Goal: Transaction & Acquisition: Purchase product/service

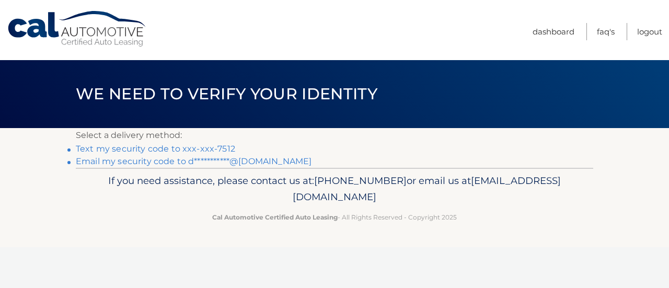
click at [142, 163] on link "**********" at bounding box center [194, 161] width 236 height 10
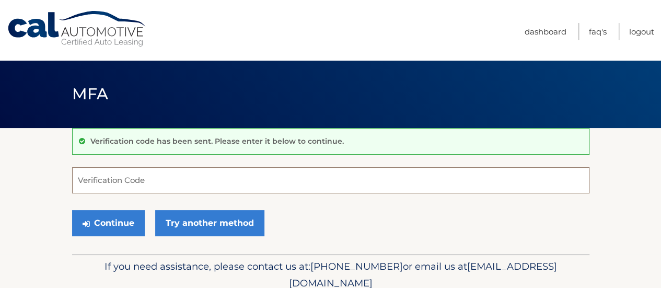
paste input "247952"
type input "247952"
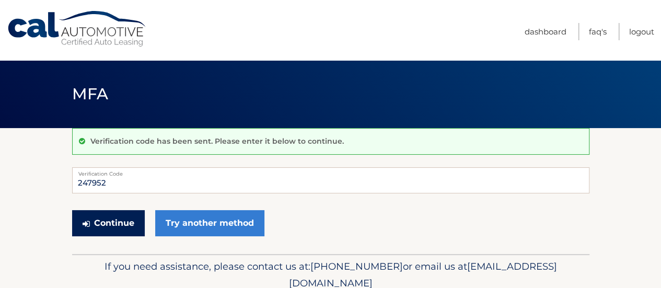
click at [121, 223] on button "Continue" at bounding box center [108, 223] width 73 height 26
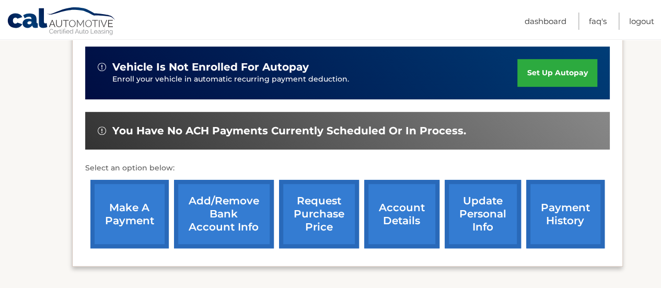
scroll to position [260, 0]
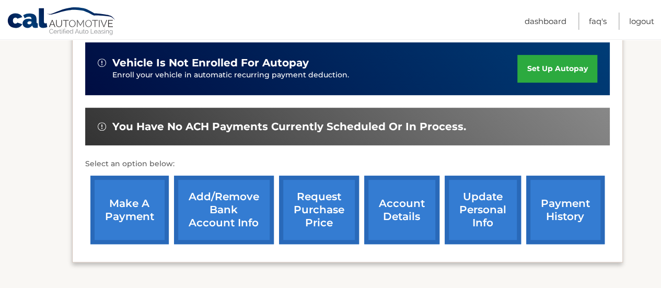
click at [132, 214] on link "make a payment" at bounding box center [129, 210] width 78 height 68
click at [554, 205] on link "payment history" at bounding box center [565, 210] width 78 height 68
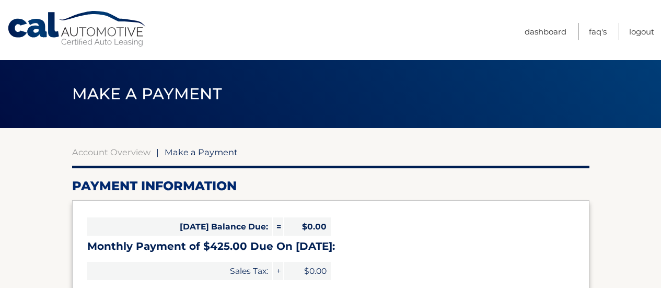
select select "NmYwMTQwMmYtYjg3OC00MjI3LWJiNmMtMDYyZGY2MGUwZWUy"
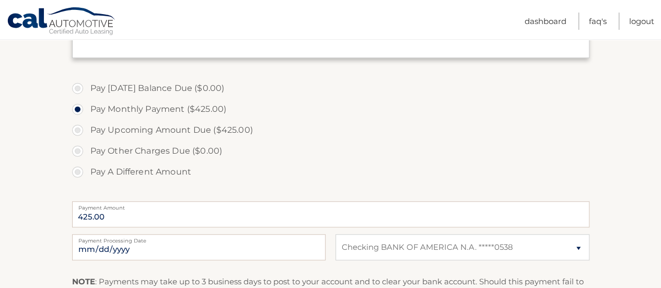
scroll to position [308, 0]
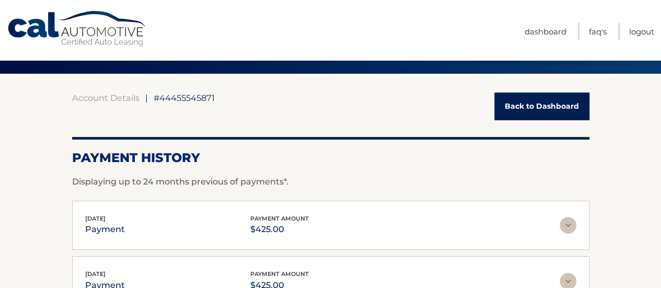
scroll to position [31, 0]
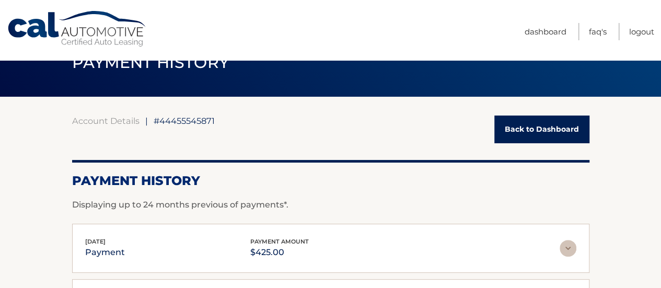
click at [566, 136] on link "Back to Dashboard" at bounding box center [541, 130] width 95 height 28
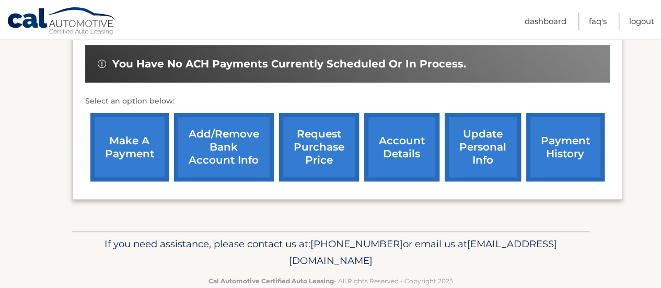
scroll to position [344, 0]
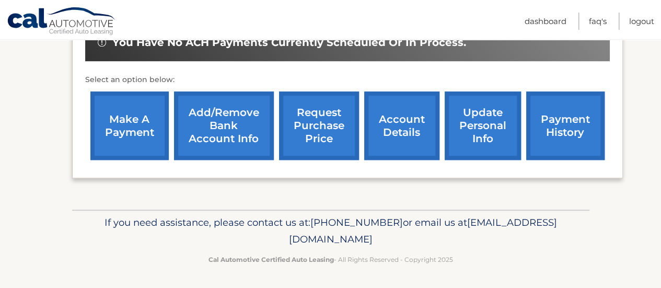
click at [122, 132] on link "make a payment" at bounding box center [129, 125] width 78 height 68
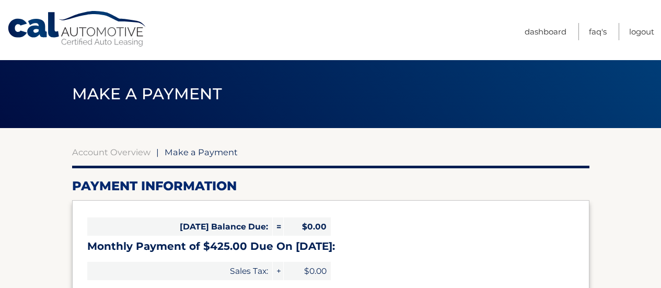
select select "NmYwMTQwMmYtYjg3OC00MjI3LWJiNmMtMDYyZGY2MGUwZWUy"
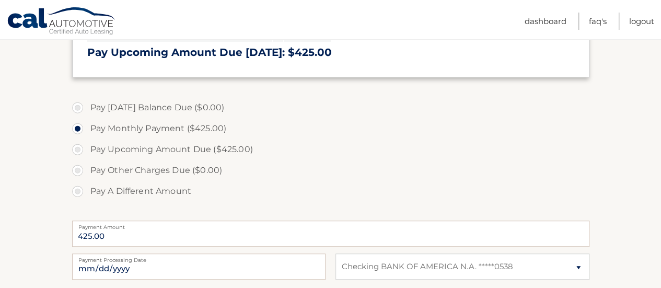
scroll to position [332, 0]
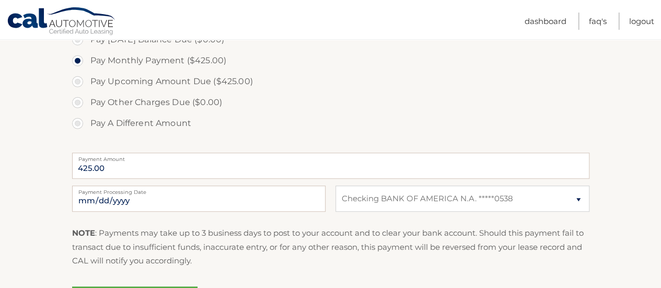
click at [82, 193] on label "Payment Processing Date" at bounding box center [198, 190] width 253 height 8
click at [82, 193] on input "2025-10-12" at bounding box center [198, 199] width 253 height 26
click at [112, 199] on input "2025-10-12" at bounding box center [198, 199] width 253 height 26
type input "2025-11-07"
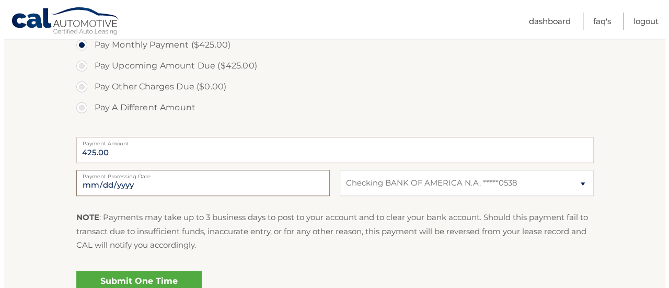
scroll to position [361, 0]
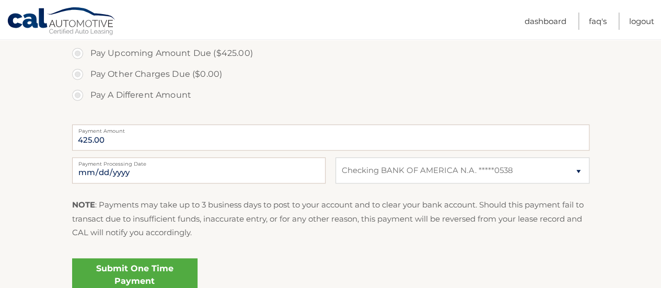
click at [143, 270] on link "Submit One Time Payment" at bounding box center [134, 274] width 125 height 33
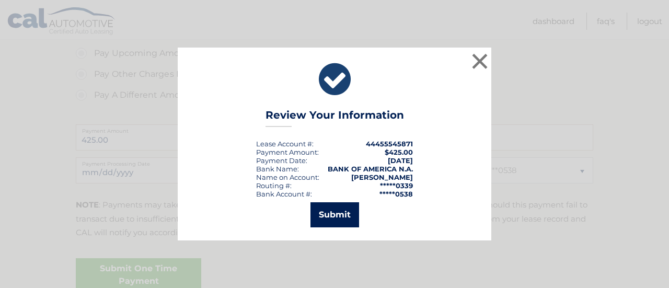
click at [331, 217] on button "Submit" at bounding box center [334, 214] width 49 height 25
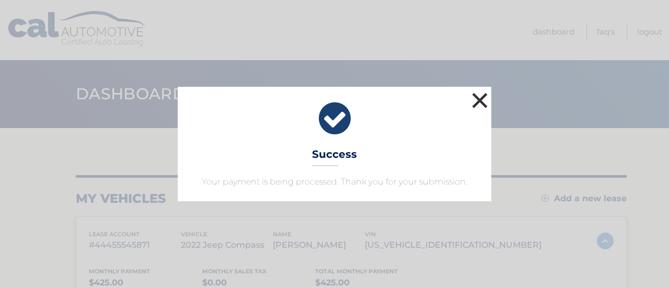
click at [476, 105] on button "×" at bounding box center [479, 100] width 21 height 21
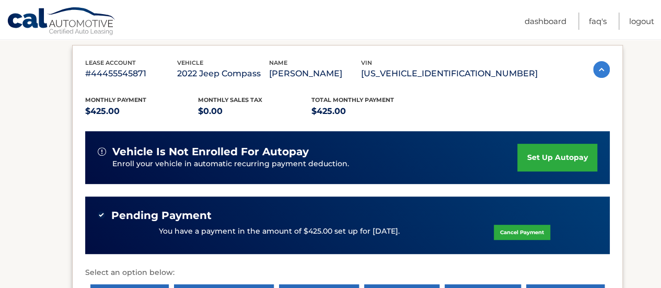
scroll to position [154, 0]
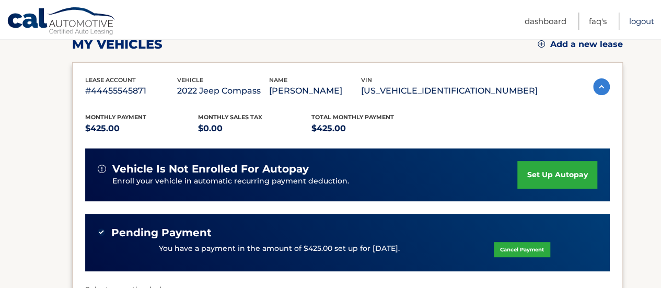
click at [640, 20] on link "Logout" at bounding box center [641, 21] width 25 height 17
